Goal: Information Seeking & Learning: Learn about a topic

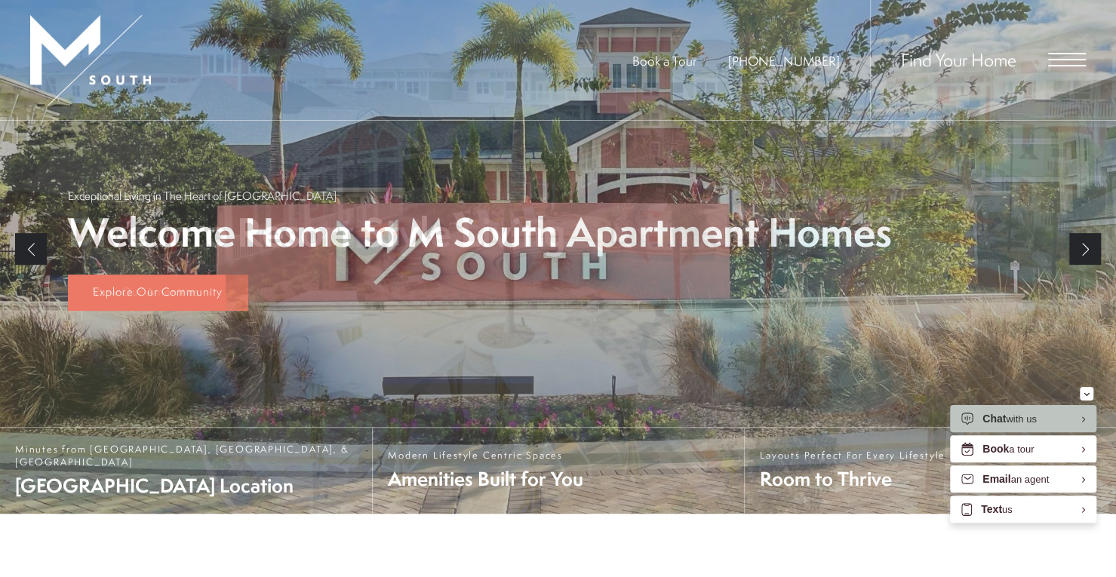
scroll to position [272, 0]
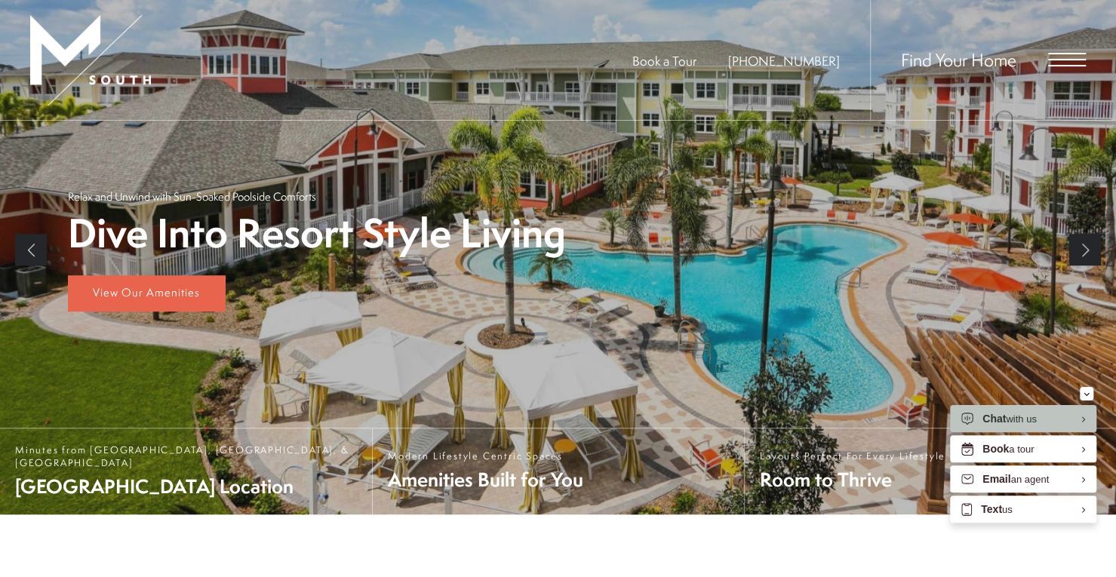
click at [1067, 57] on span "Open Menu" at bounding box center [1067, 60] width 38 height 14
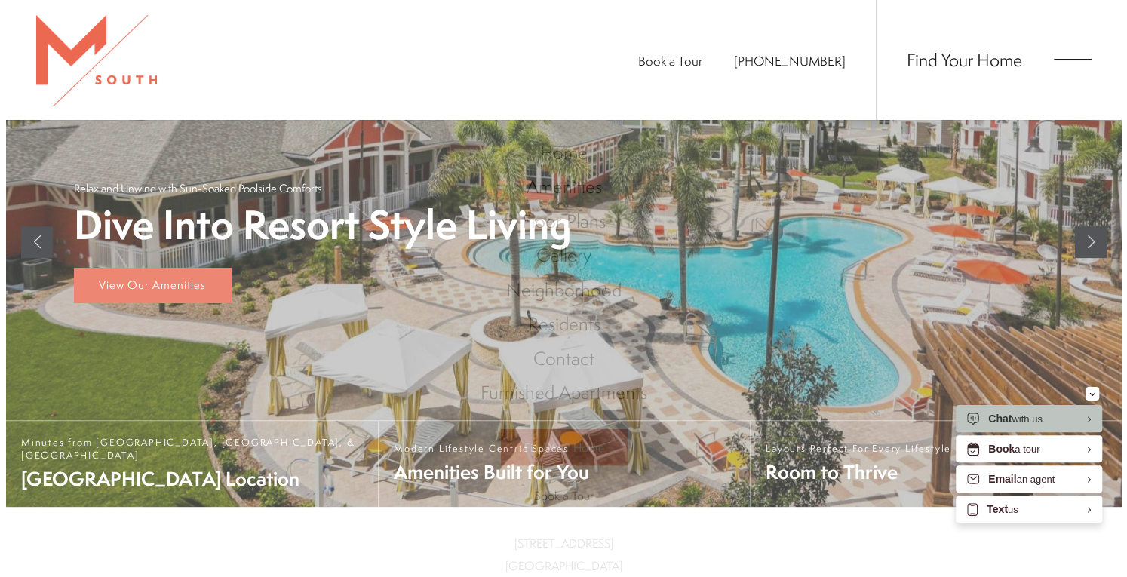
scroll to position [0, 0]
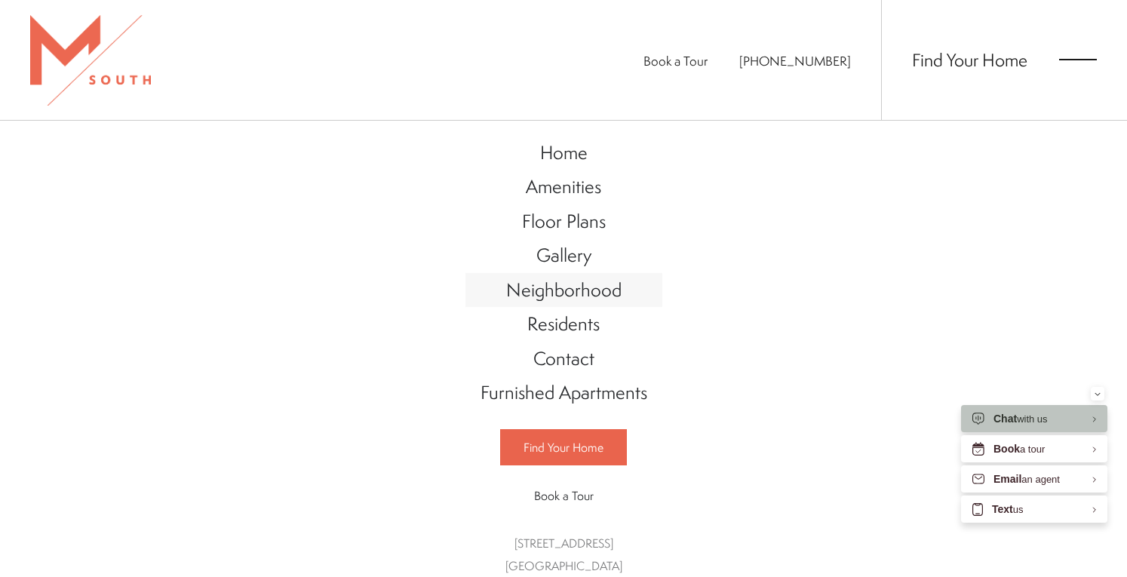
click at [575, 293] on span "Neighborhood" at bounding box center [563, 290] width 115 height 26
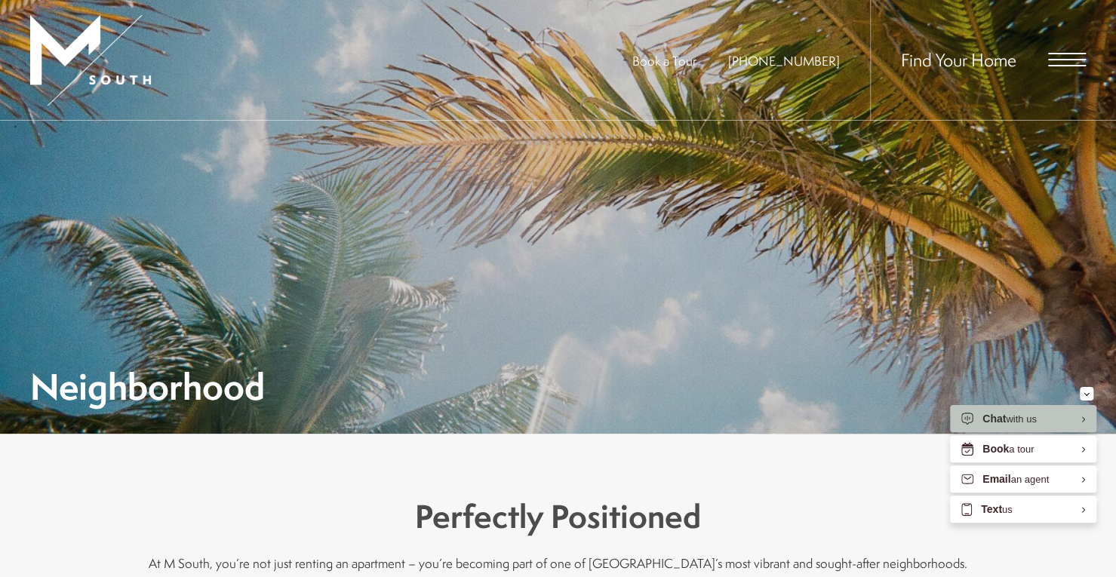
click at [1053, 55] on span "Open Menu" at bounding box center [1067, 60] width 38 height 14
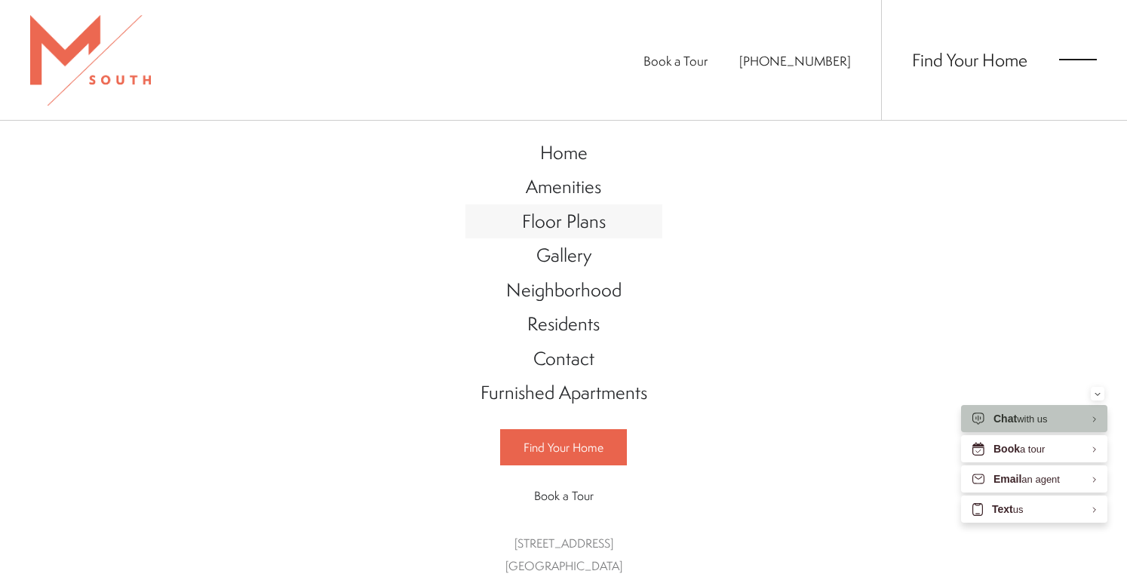
click at [560, 221] on span "Floor Plans" at bounding box center [564, 221] width 84 height 26
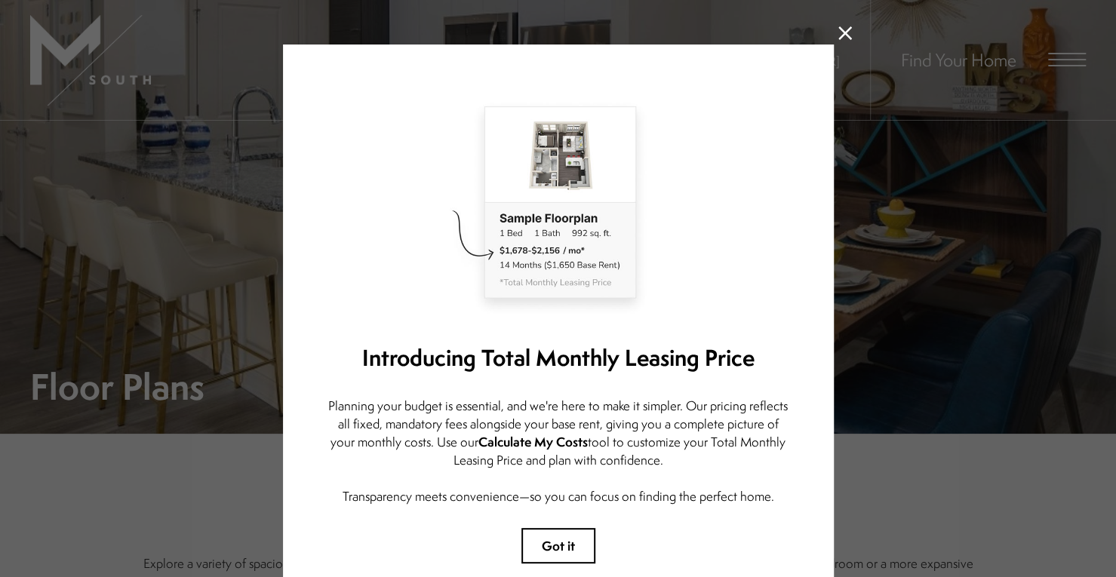
scroll to position [17, 0]
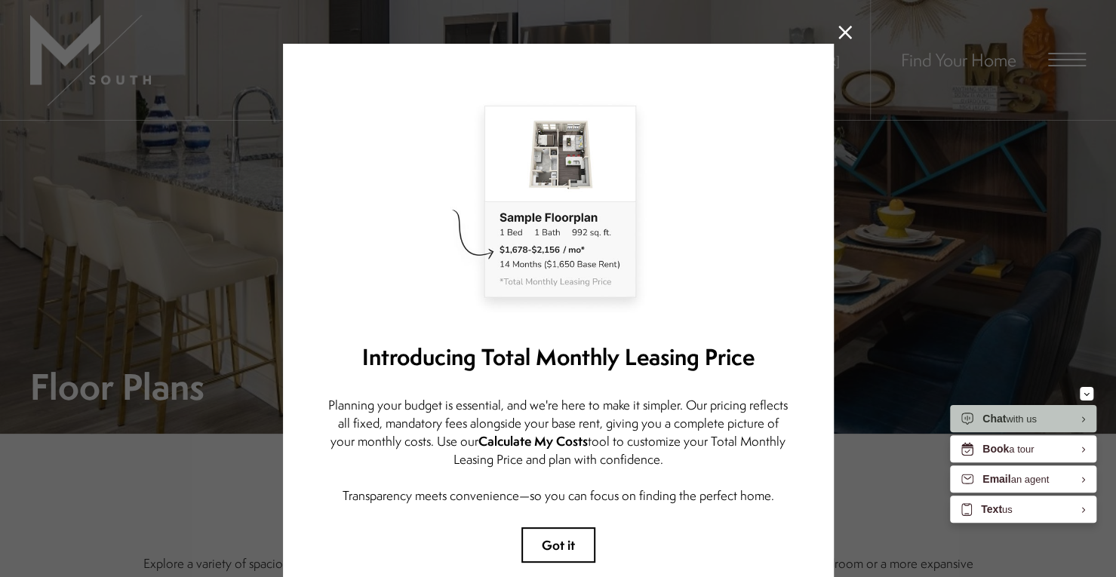
click at [838, 32] on icon at bounding box center [845, 33] width 14 height 14
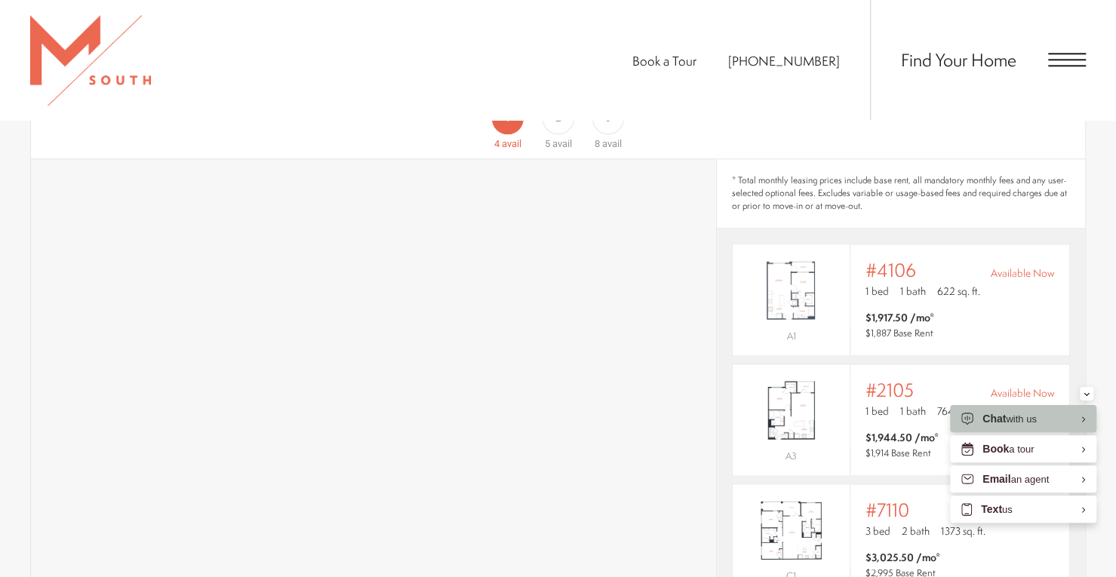
scroll to position [999, 0]
click at [1097, 366] on section "Map Floor Plans Bedrooms 1 Bedroom 2 Bedroom 3 Bedroom" at bounding box center [558, 450] width 1116 height 876
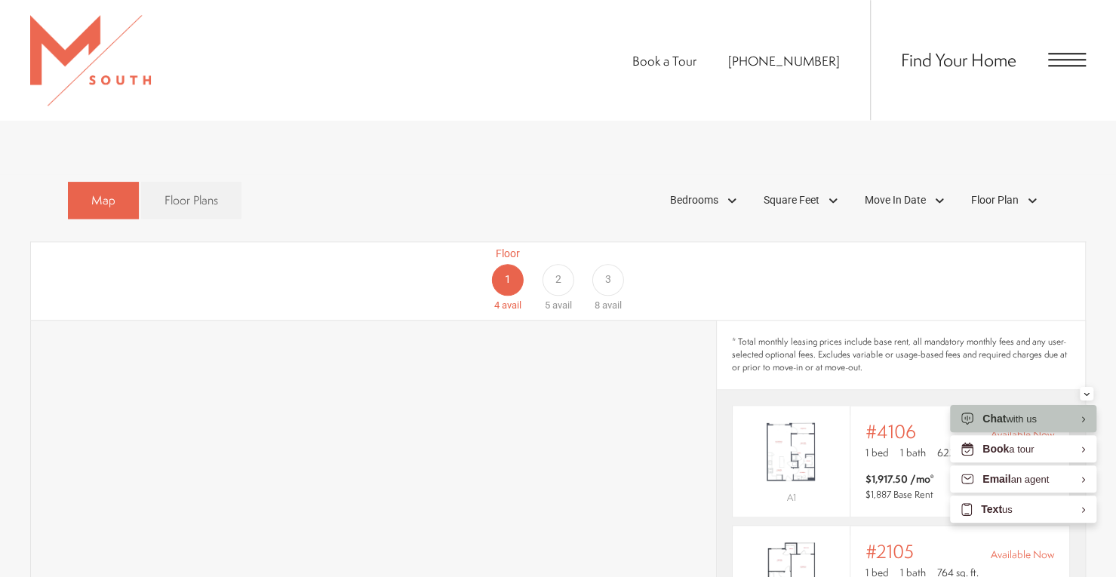
scroll to position [830, 0]
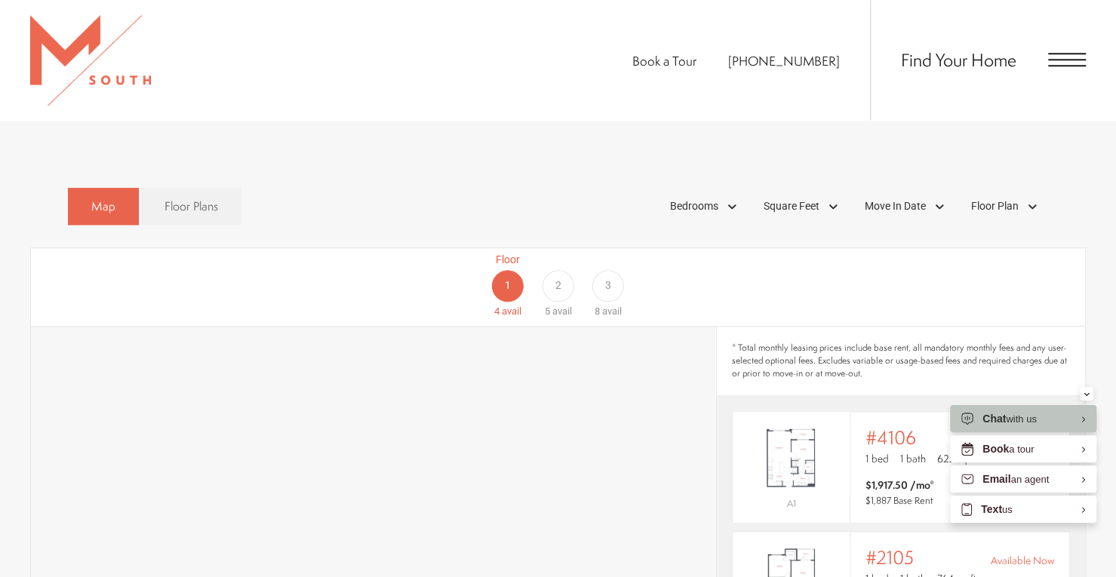
click at [510, 260] on div "Floor 1 4 avail Floor 2 5 avail Floor 3 8 avail" at bounding box center [1010, 285] width 1054 height 67
click at [720, 194] on div "Bedrooms" at bounding box center [705, 207] width 86 height 26
click at [656, 268] on span "2 Bedroom" at bounding box center [676, 276] width 75 height 17
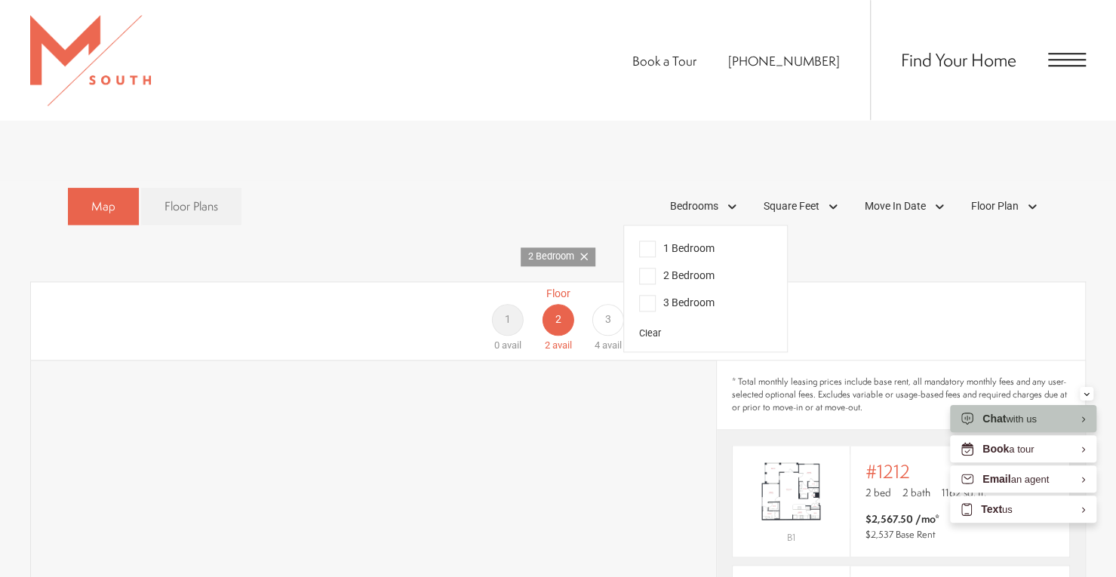
click at [846, 297] on div "Floor 1 0 avail Floor 2 2 avail Floor 3 4 avail" at bounding box center [1010, 319] width 1054 height 67
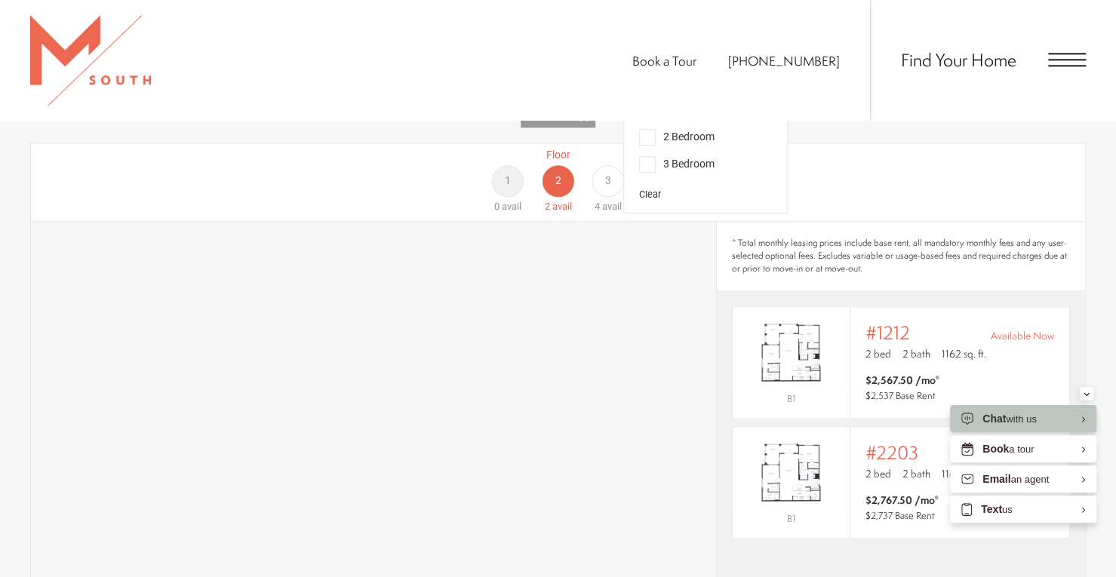
scroll to position [968, 0]
click at [804, 330] on img "View #1212" at bounding box center [790, 354] width 117 height 73
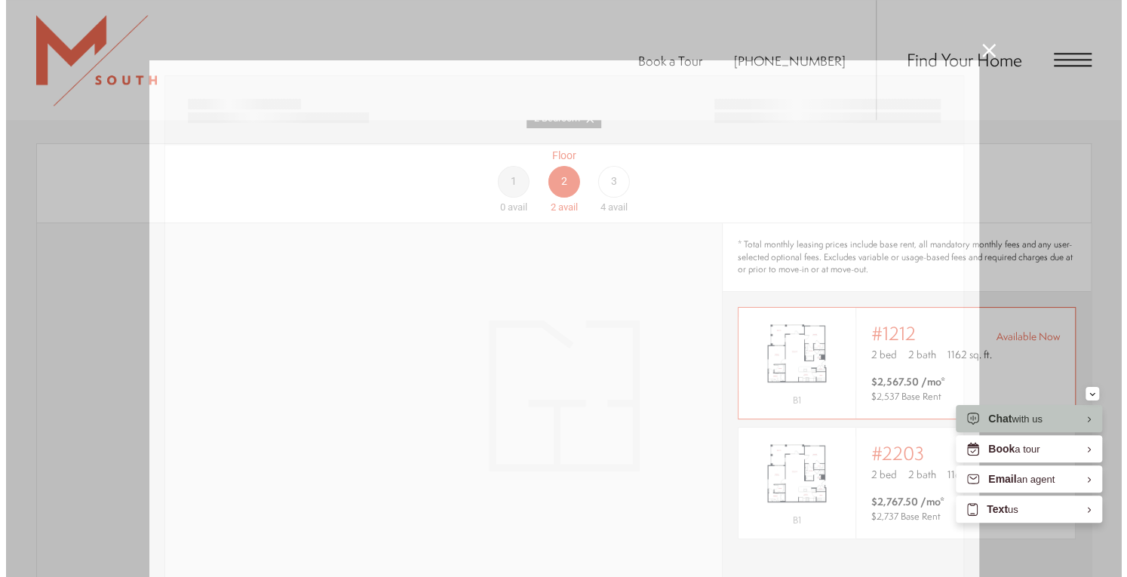
scroll to position [0, 0]
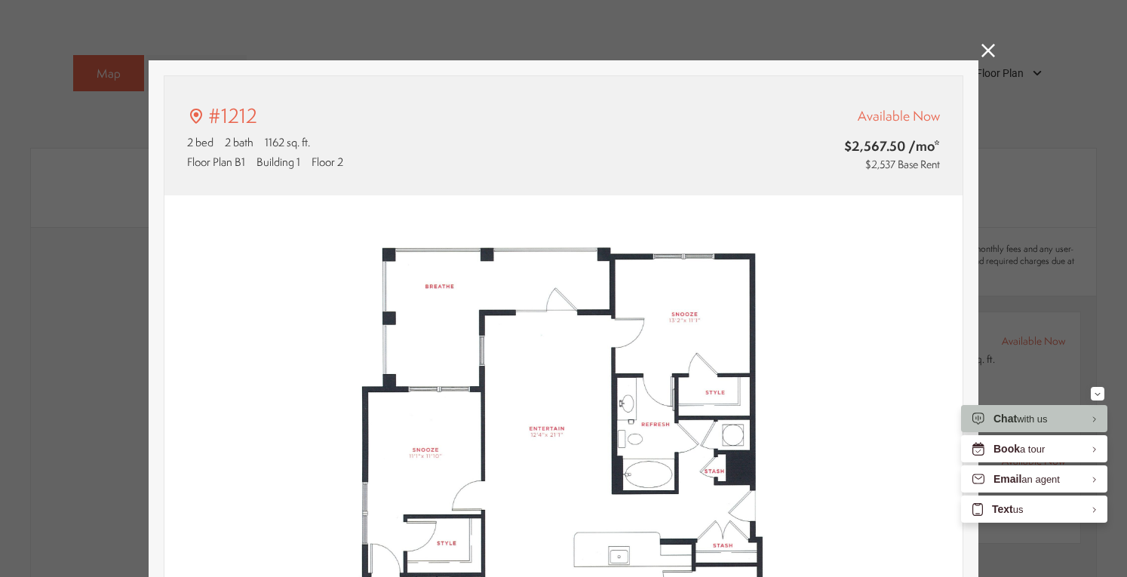
type input "**********"
click at [981, 49] on icon at bounding box center [988, 51] width 14 height 14
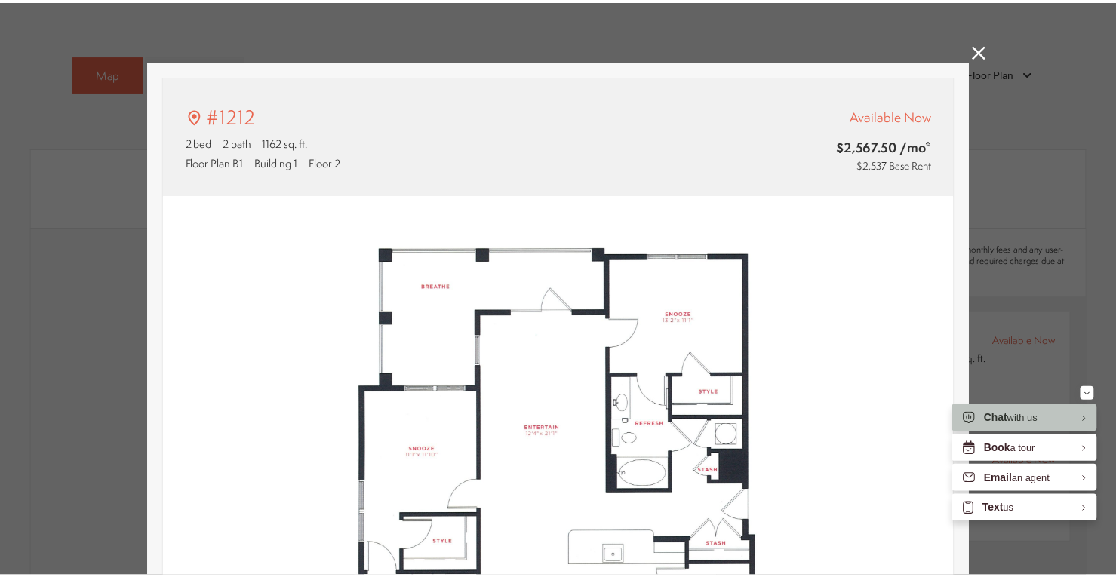
scroll to position [968, 0]
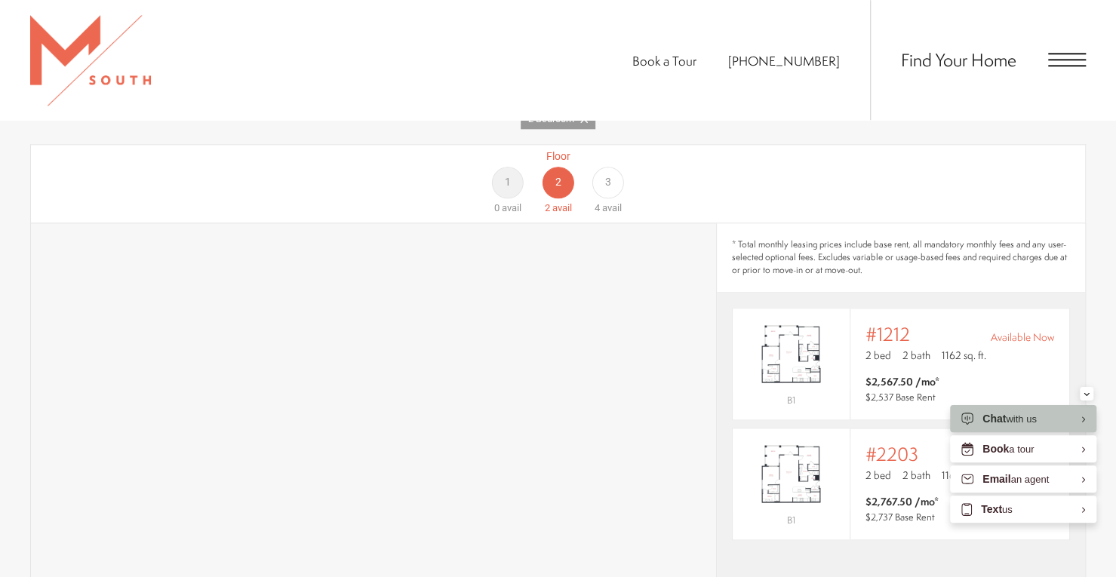
click at [608, 174] on span "3" at bounding box center [608, 182] width 6 height 16
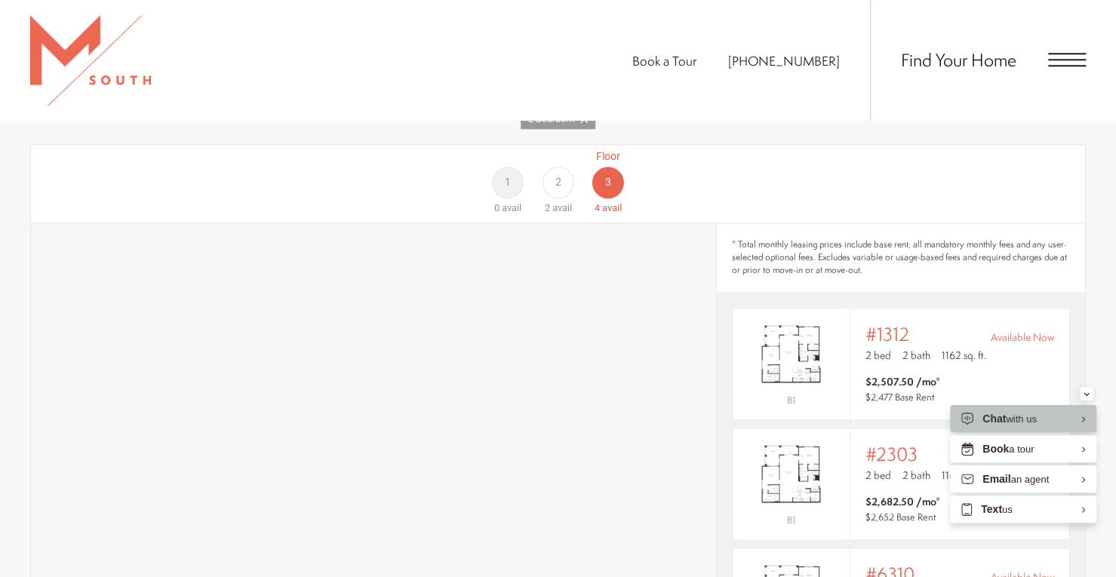
click at [551, 167] on div "2" at bounding box center [558, 183] width 32 height 32
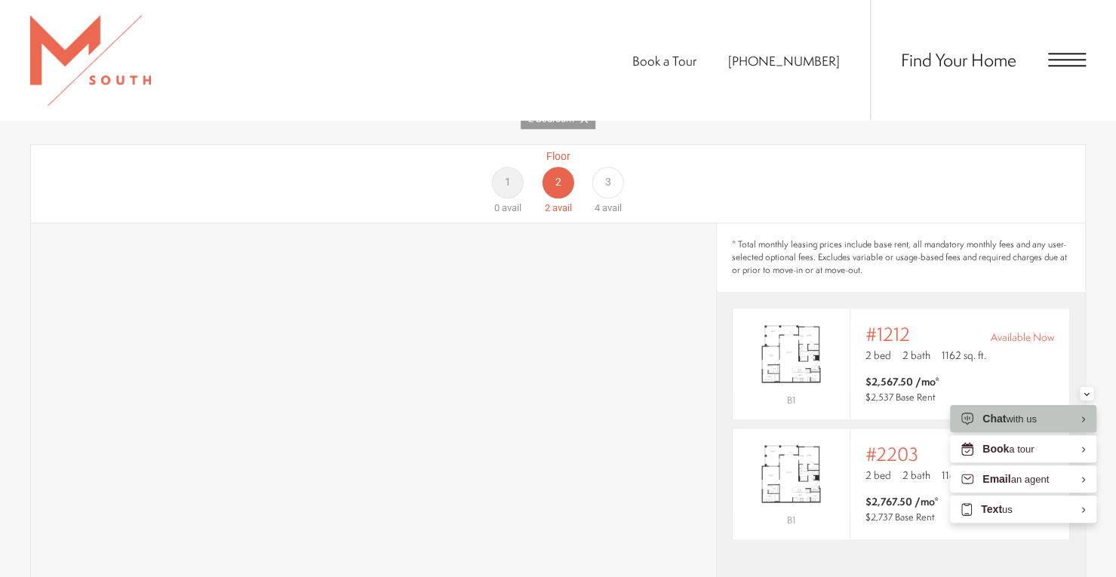
click at [599, 167] on div "3" at bounding box center [608, 183] width 32 height 32
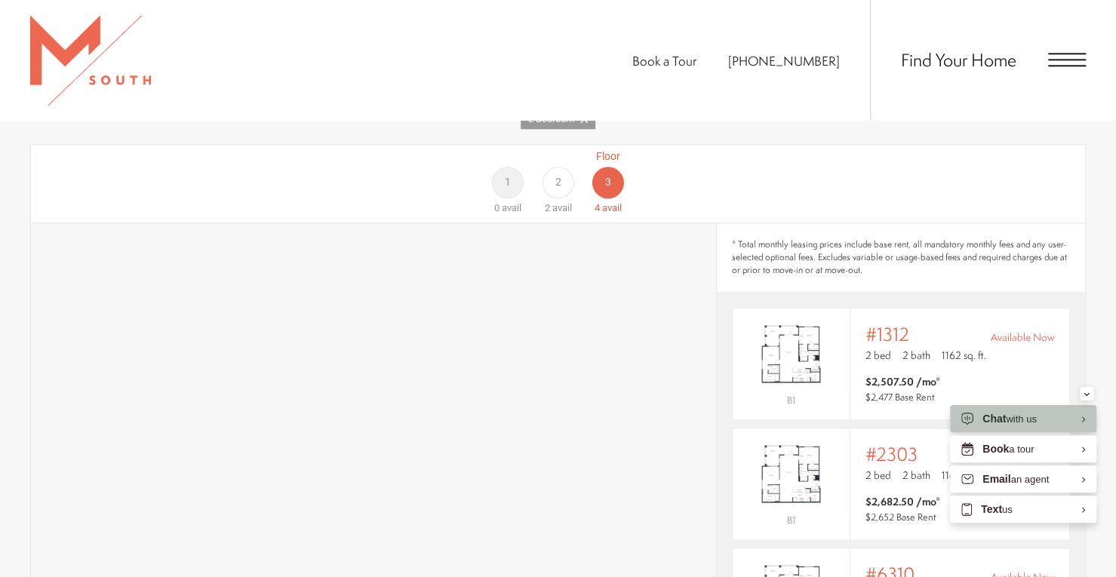
click at [566, 167] on div "2" at bounding box center [558, 183] width 32 height 32
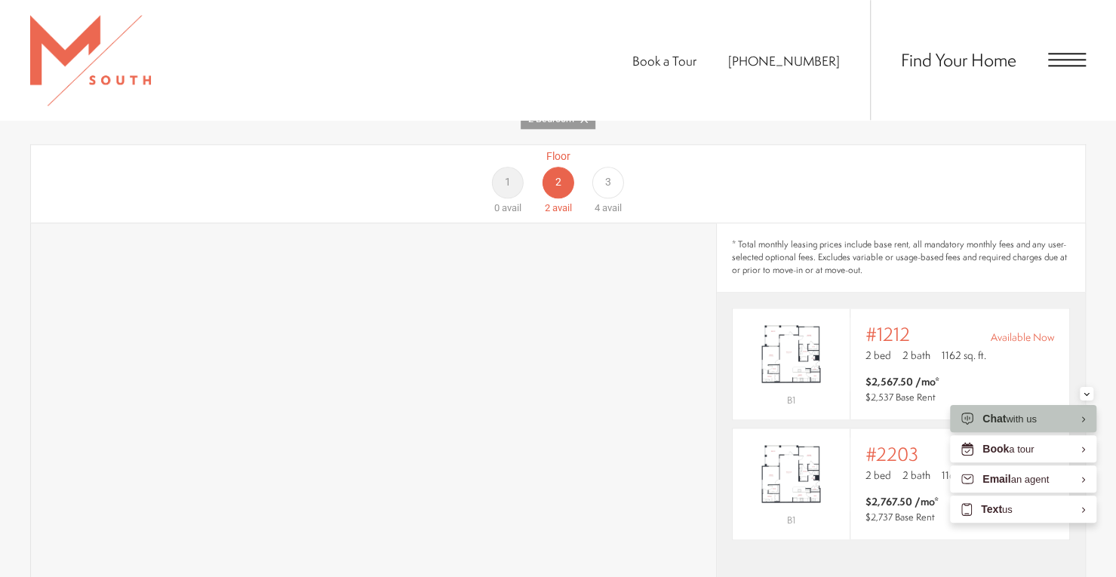
click at [515, 167] on div "1" at bounding box center [508, 183] width 32 height 32
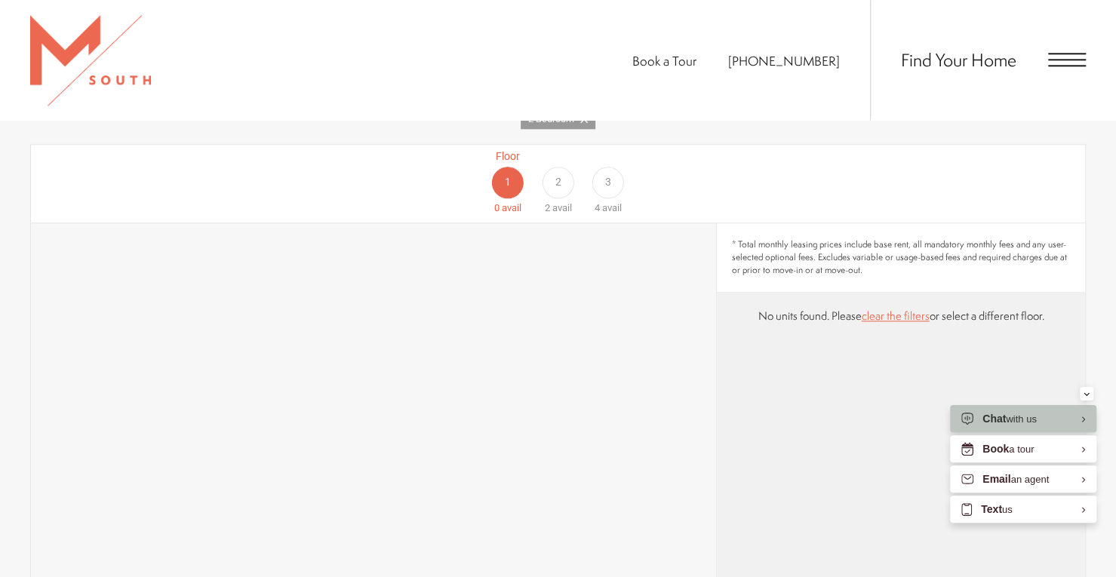
click at [566, 167] on div "2" at bounding box center [558, 183] width 32 height 32
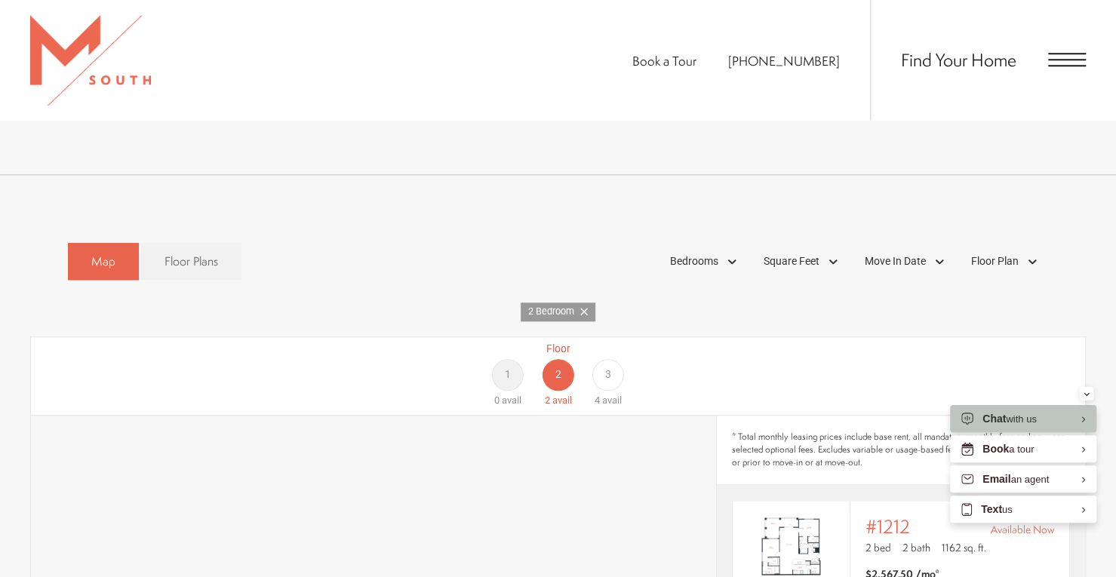
scroll to position [775, 0]
click at [706, 254] on span "Bedrooms" at bounding box center [694, 262] width 48 height 16
click at [682, 296] on span "1 Bedroom" at bounding box center [676, 304] width 75 height 17
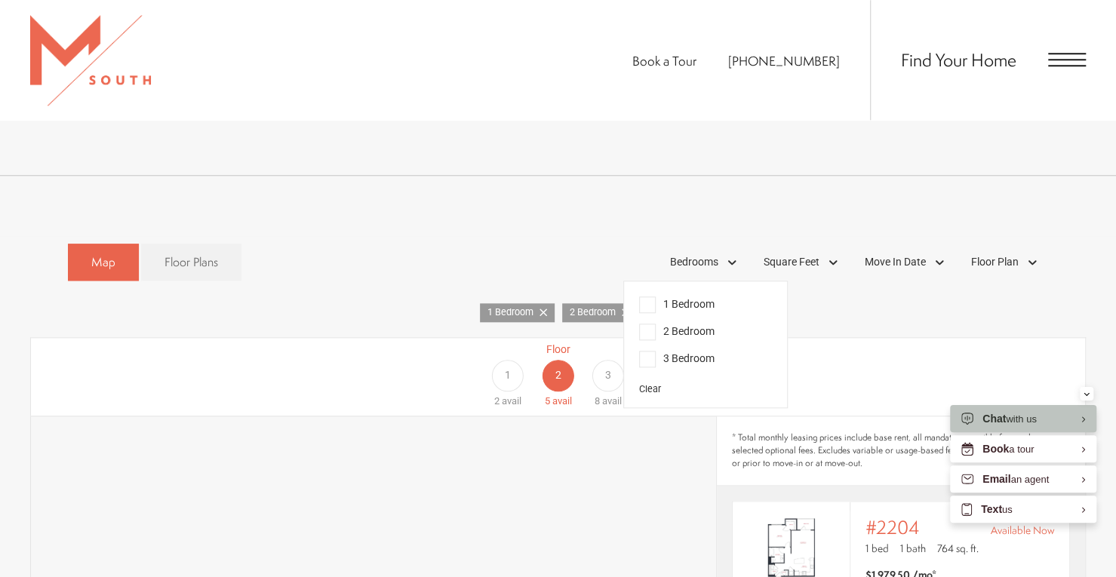
click at [881, 369] on div "Floor 1 2 avail Floor 2 5 avail Floor 3 8 avail" at bounding box center [1010, 375] width 1054 height 67
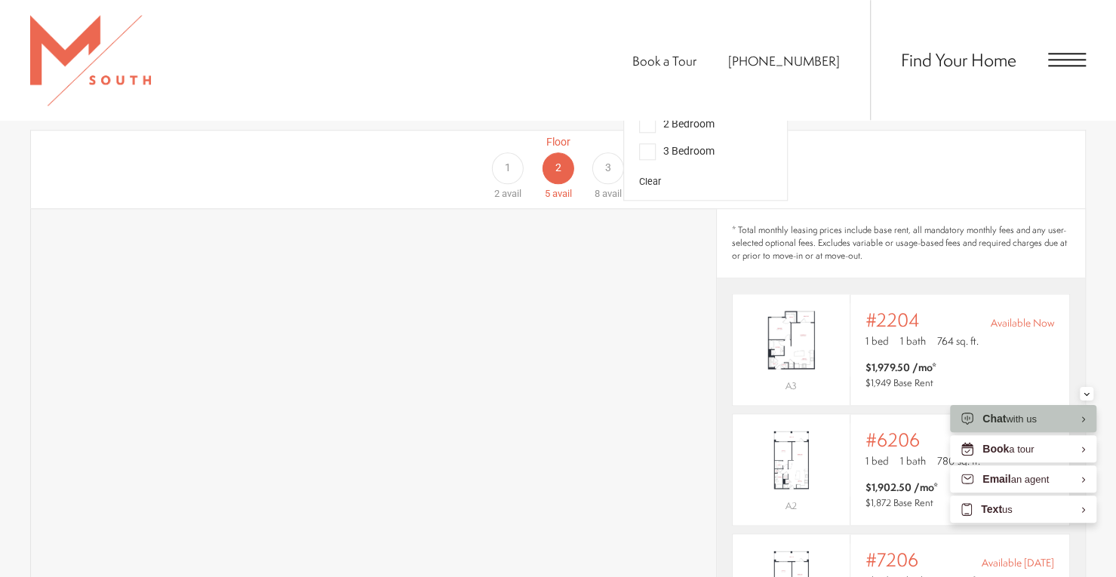
scroll to position [983, 0]
click at [893, 333] on p "1 bed 1 bath 764 sq. ft." at bounding box center [959, 340] width 189 height 15
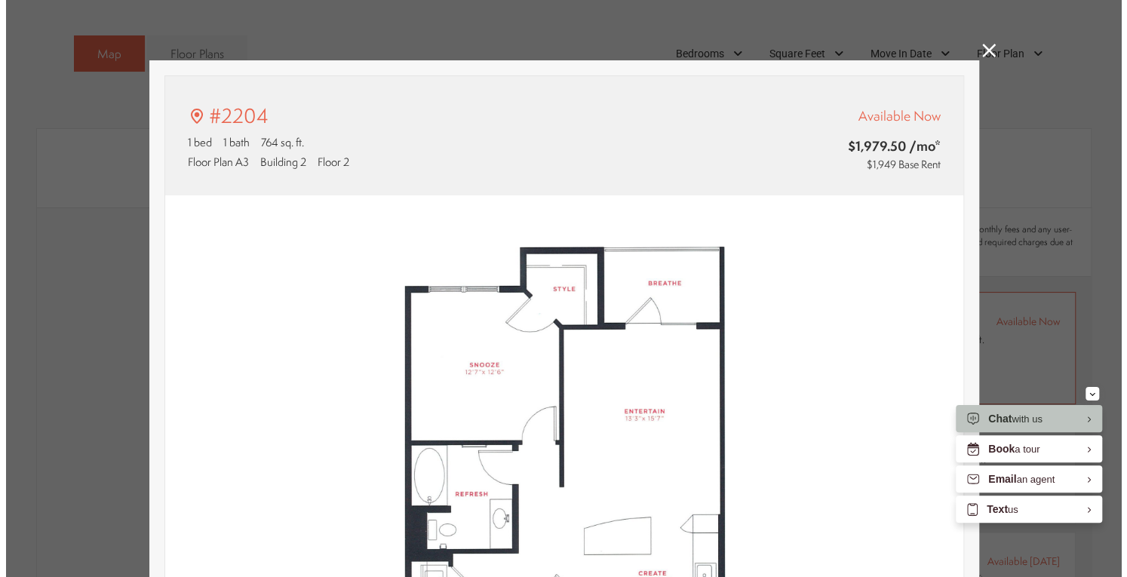
scroll to position [0, 0]
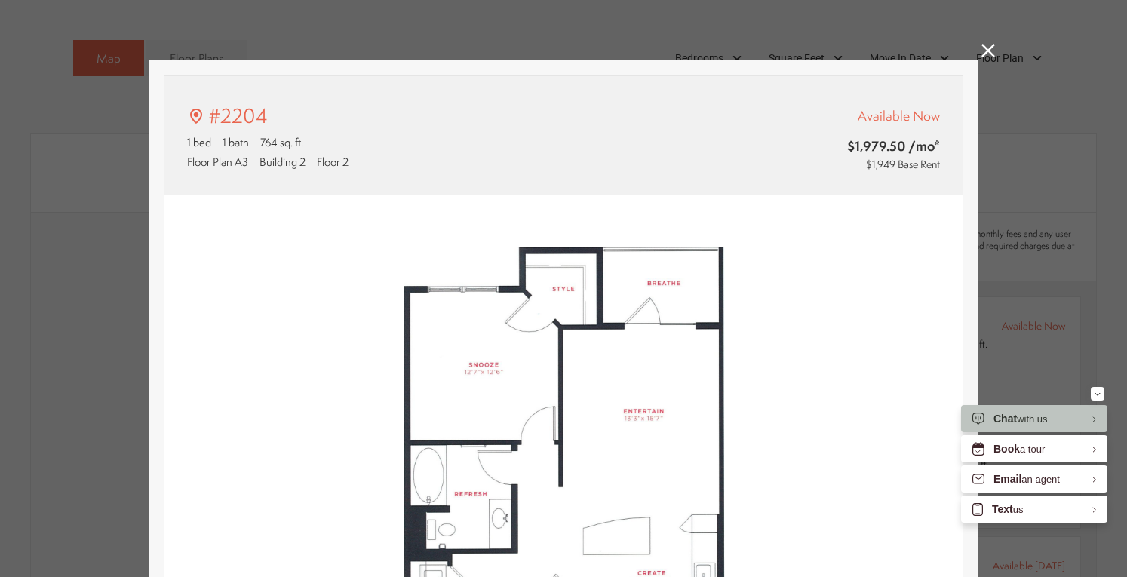
type input "**********"
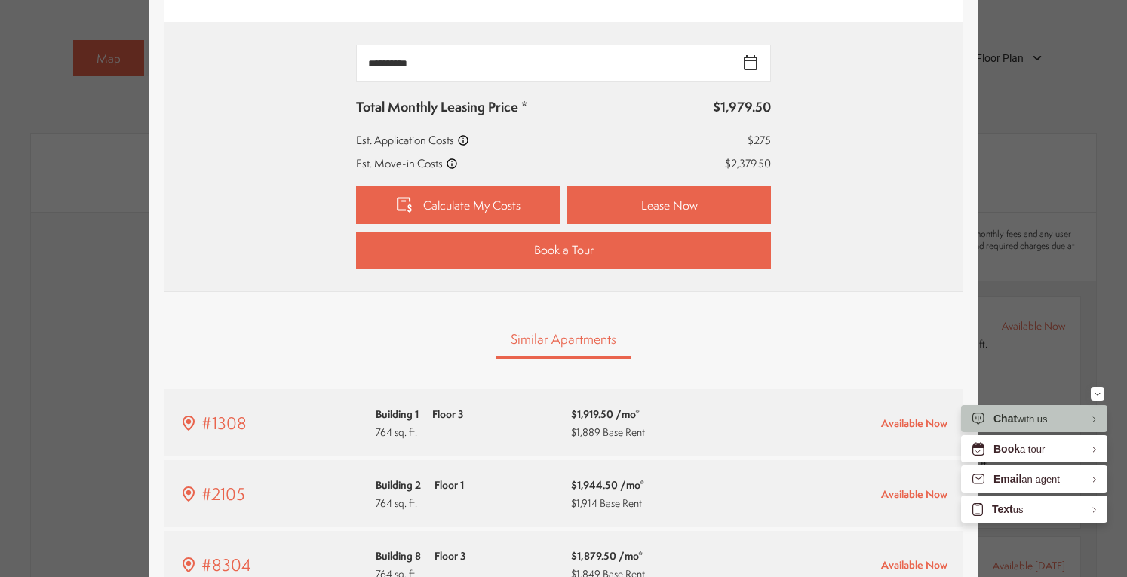
scroll to position [673, 0]
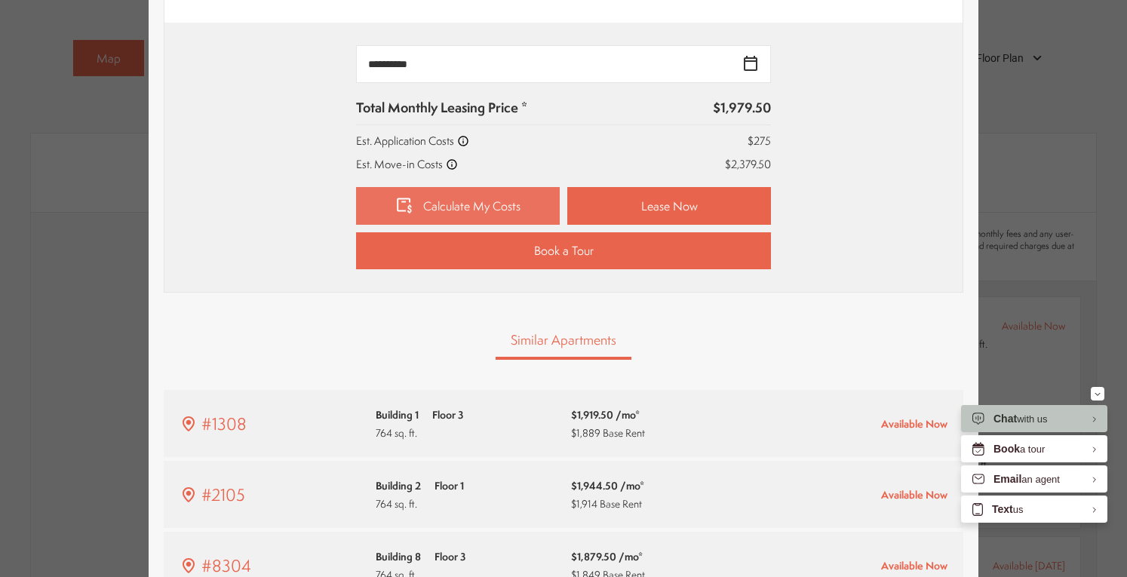
click at [502, 210] on link "Calculate My Costs" at bounding box center [458, 206] width 204 height 38
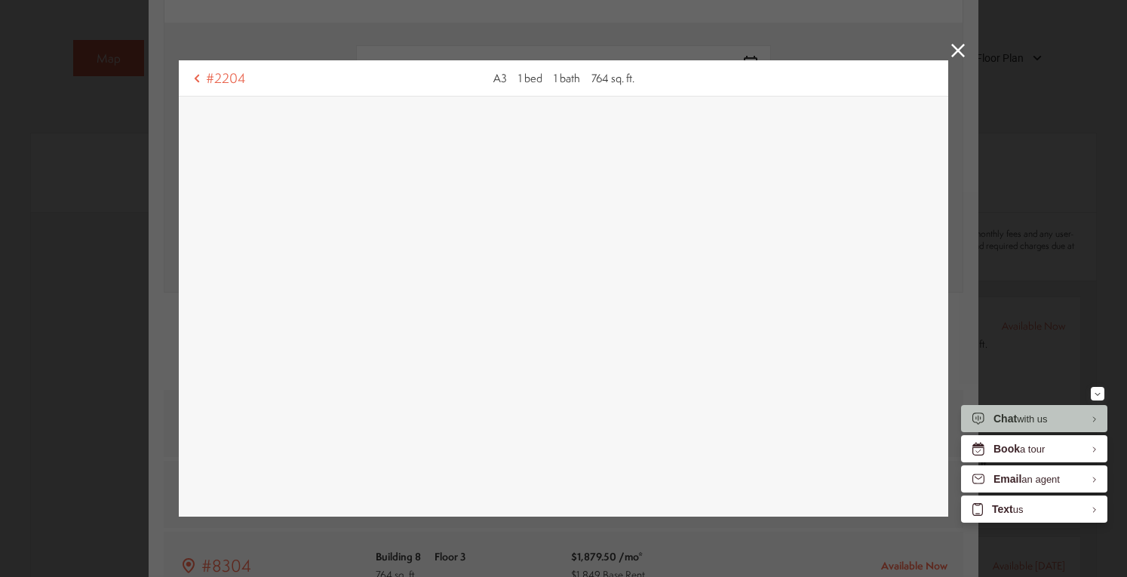
click at [956, 48] on icon at bounding box center [958, 51] width 14 height 14
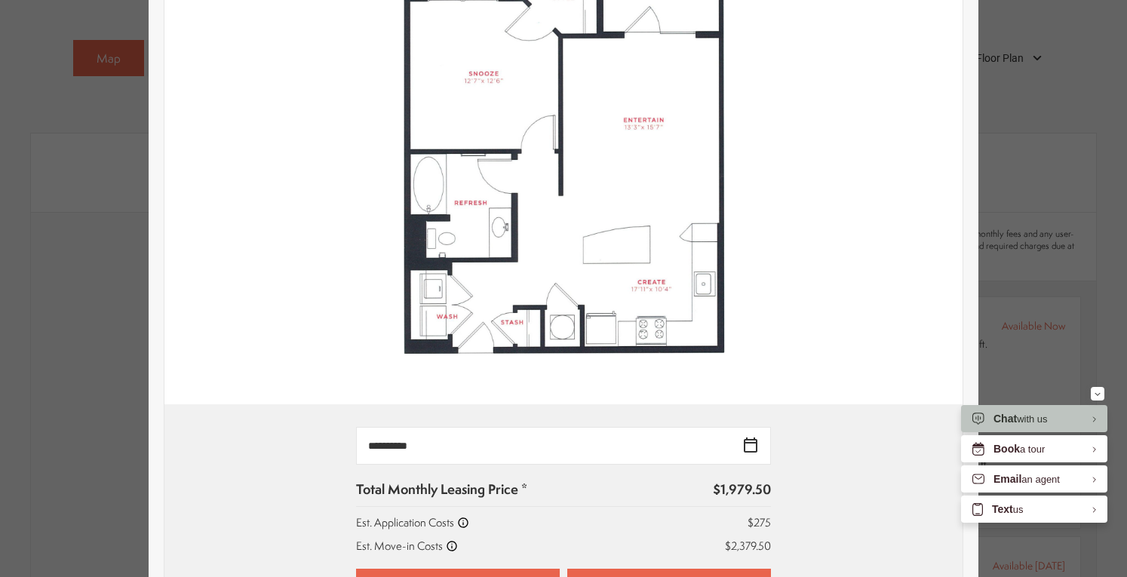
scroll to position [0, 0]
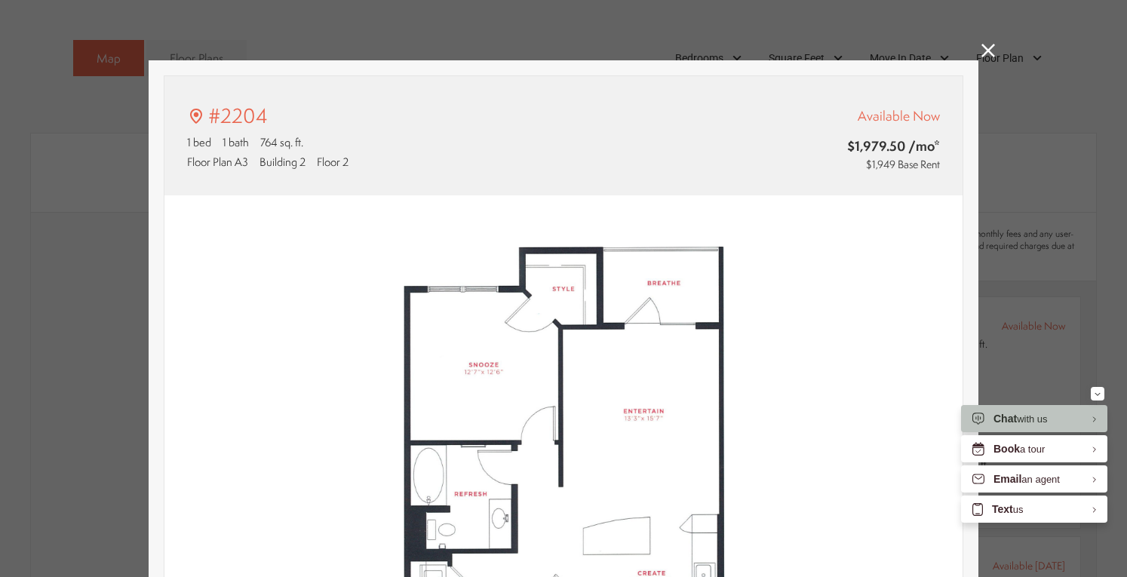
click at [981, 48] on icon at bounding box center [988, 51] width 14 height 14
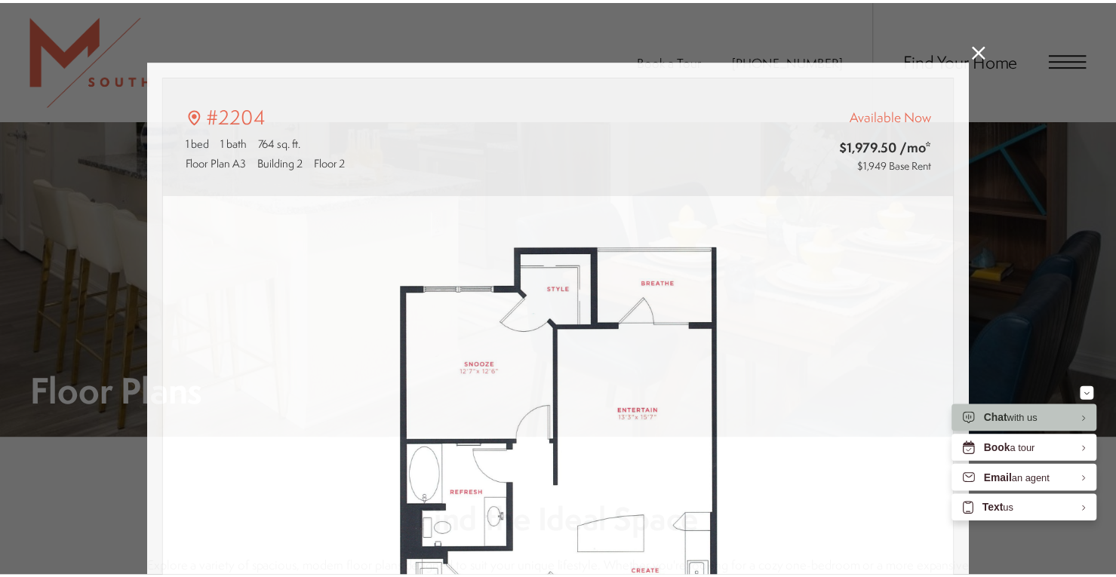
scroll to position [983, 0]
